Goal: Share content

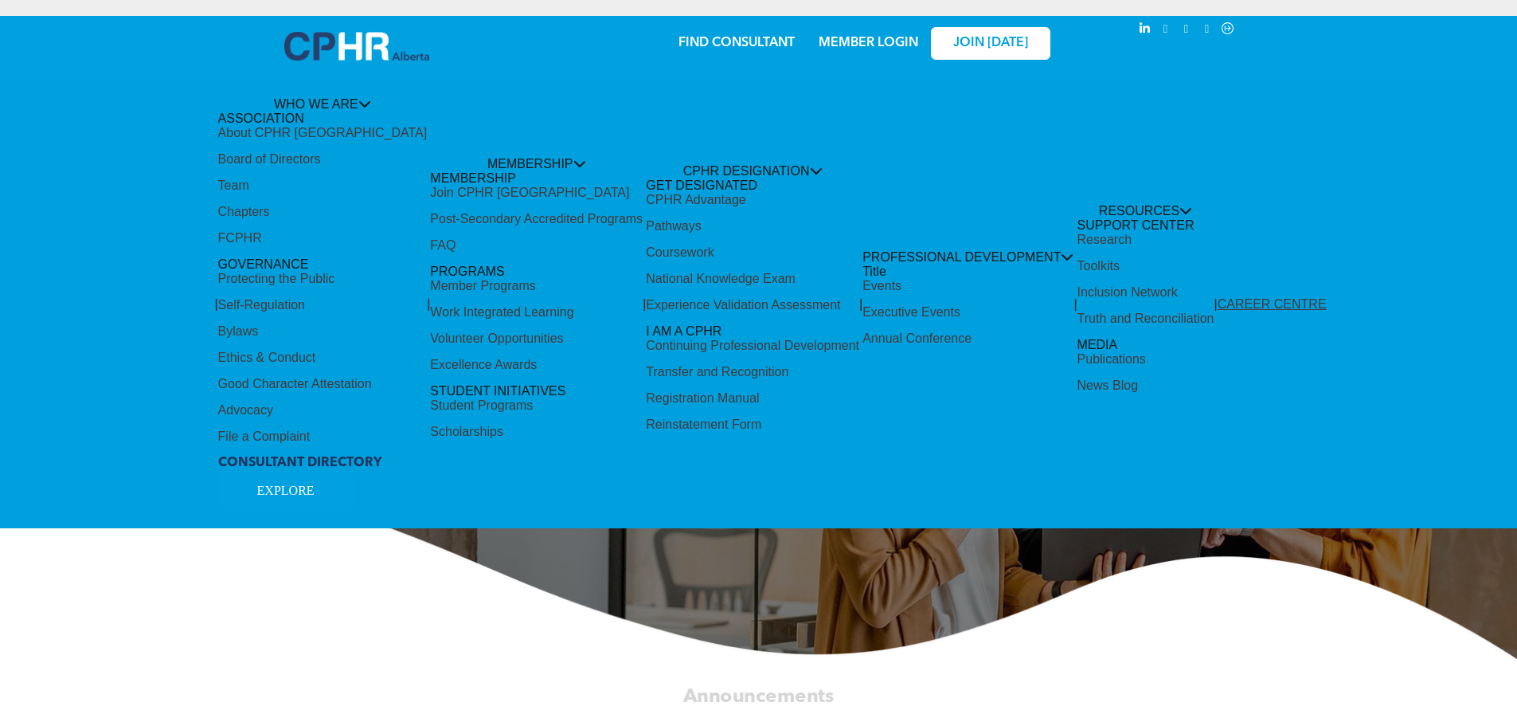
click at [56, 581] on div "Share by:" at bounding box center [705, 367] width 1411 height 718
click at [72, 588] on div "Share by:" at bounding box center [705, 367] width 1411 height 718
click at [838, 41] on div "Share by:" at bounding box center [705, 367] width 1411 height 718
click at [855, 43] on div "Share by:" at bounding box center [705, 367] width 1411 height 718
click at [870, 37] on div "Share by:" at bounding box center [705, 33] width 1379 height 18
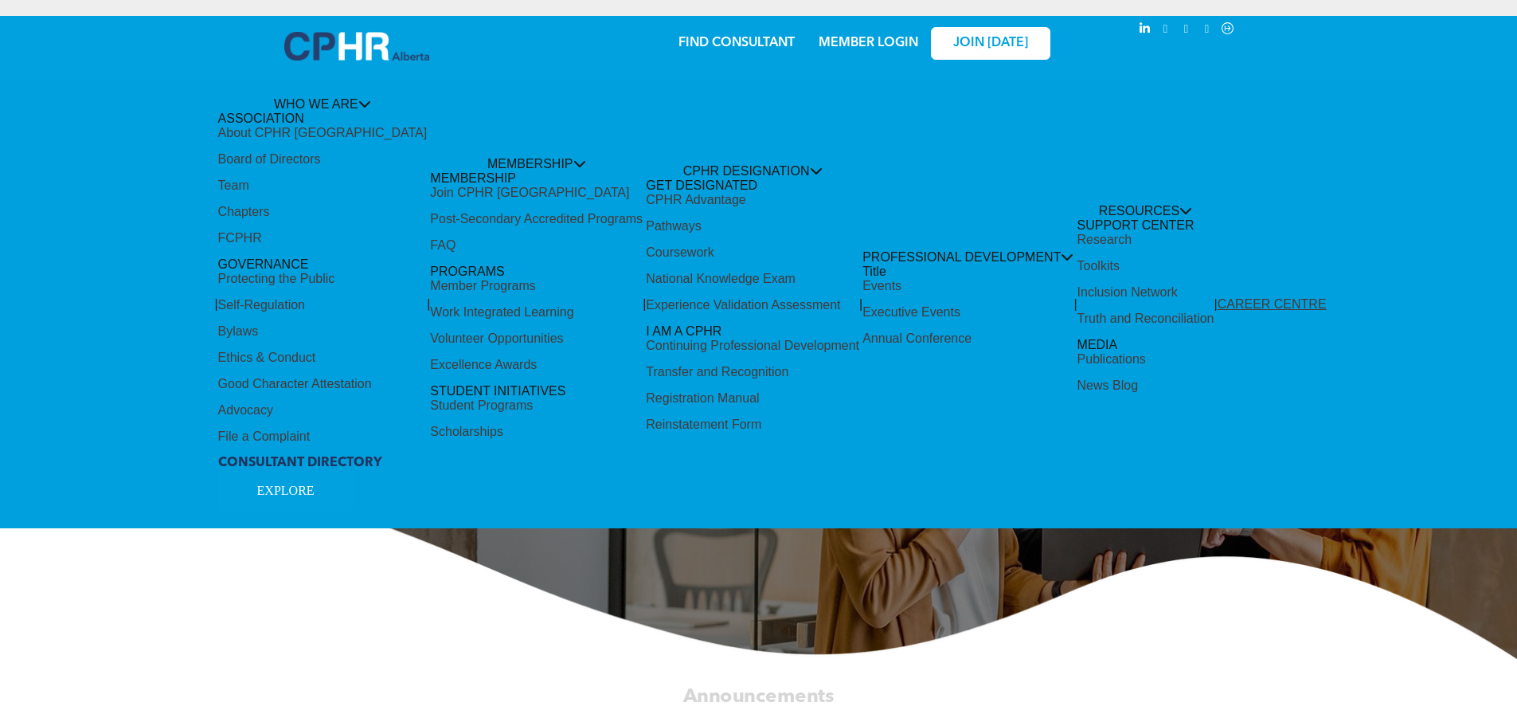
click at [870, 37] on div "Share by:" at bounding box center [705, 33] width 1379 height 18
click at [866, 41] on div "Share by:" at bounding box center [705, 367] width 1411 height 718
